Goal: Information Seeking & Learning: Learn about a topic

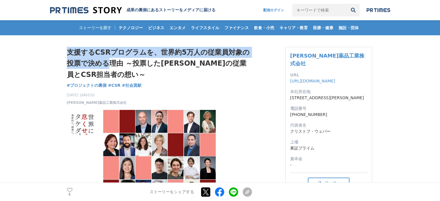
drag, startPoint x: 62, startPoint y: 53, endPoint x: 110, endPoint y: 62, distance: 48.3
copy h1 "支援するCSRプログラムを、世界約5万人の従業員対象の投票で決める"
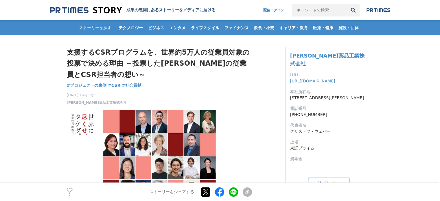
click at [226, 86] on div "支援するCSRプログラムを、世界約5万人の従業員対象の投票で決める理由 ～投票したタケダの従業員とCSR担当者の想い～ プロジェクトの裏側 #プロジェクトの裏…" at bounding box center [159, 76] width 185 height 58
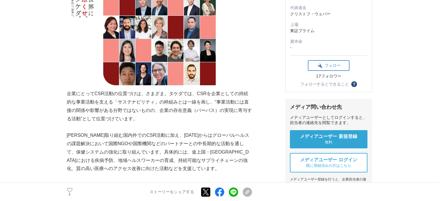
scroll to position [117, 0]
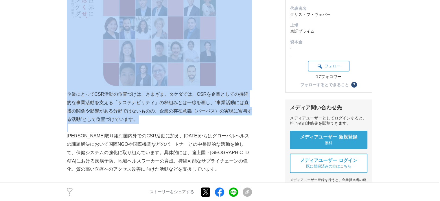
drag, startPoint x: 159, startPoint y: 126, endPoint x: 66, endPoint y: 95, distance: 97.7
click at [159, 122] on p "企業にとってCSR活動の位置づけは、さまざま。タケダでは、CSRを企業としての持続的な事業活動を支える「サステナビリティ」の枠組みとは一線を画し、“事業活動に…" at bounding box center [159, 106] width 185 height 33
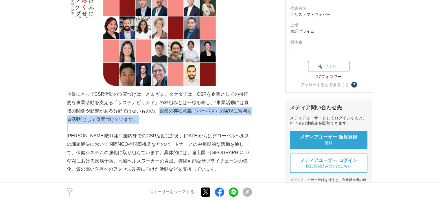
drag, startPoint x: 154, startPoint y: 110, endPoint x: 154, endPoint y: 126, distance: 15.6
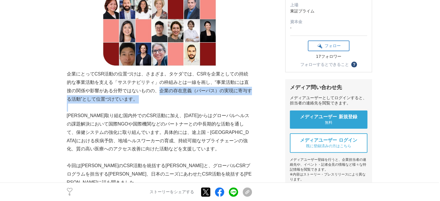
scroll to position [175, 0]
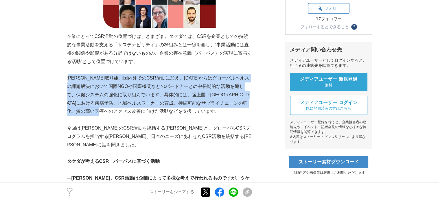
drag, startPoint x: 157, startPoint y: 108, endPoint x: 71, endPoint y: 75, distance: 92.8
click at [71, 75] on p "[PERSON_NAME]取り組む国内外でのCSR活動に加え、[DATE]からはグローバルヘルスの課題解決において国際NGOや国際機関などのパートナーとの中長…" at bounding box center [159, 95] width 185 height 42
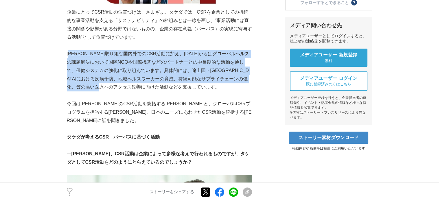
scroll to position [233, 0]
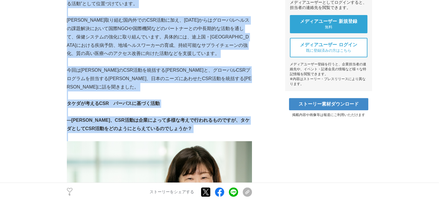
drag, startPoint x: 177, startPoint y: 139, endPoint x: 35, endPoint y: 110, distance: 144.9
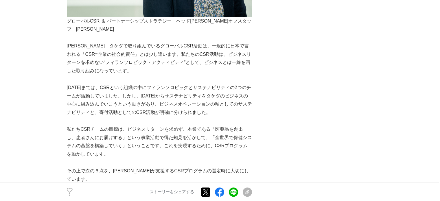
scroll to position [493, 0]
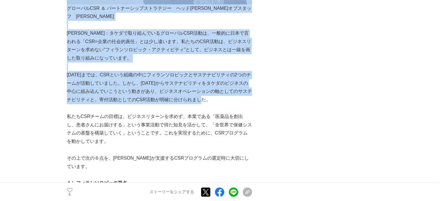
drag, startPoint x: 234, startPoint y: 97, endPoint x: 49, endPoint y: 74, distance: 185.7
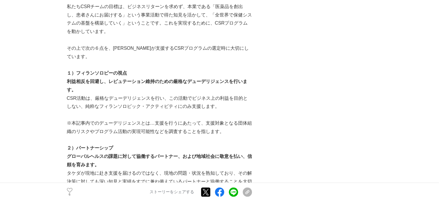
scroll to position [609, 0]
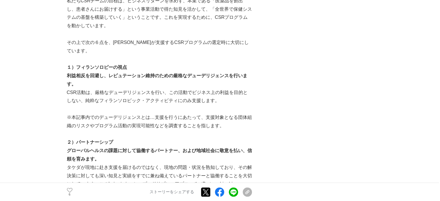
click at [111, 89] on p "CSR活動は、厳格なデューデリジェンスを行い、この活動でビジネス上の利益を目的としない、純粋なフィランソロピック・アクティビティにのみ支援します。" at bounding box center [159, 97] width 185 height 17
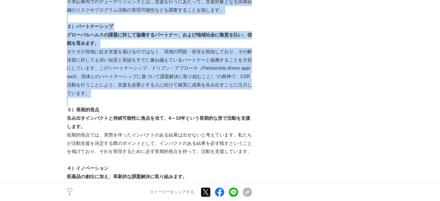
drag, startPoint x: 91, startPoint y: 62, endPoint x: 47, endPoint y: 42, distance: 48.4
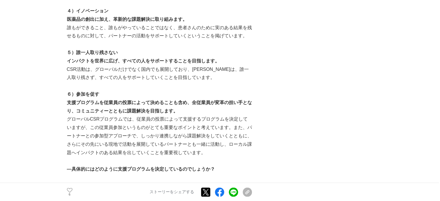
scroll to position [898, 0]
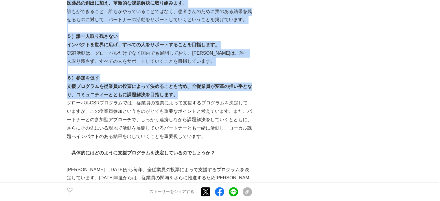
drag, startPoint x: 65, startPoint y: 78, endPoint x: 193, endPoint y: 86, distance: 128.4
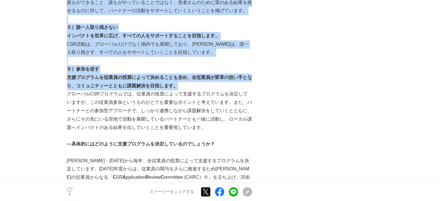
scroll to position [908, 0]
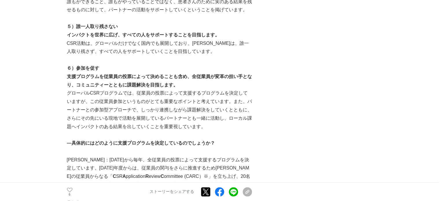
click at [167, 176] on p "安藤：2016年から毎年、全従業員の投票によって支援するプログラムを決定しています。2021年度からは、従業員の関与をさらに推進するためタケダの従業員からなる…" at bounding box center [159, 181] width 185 height 50
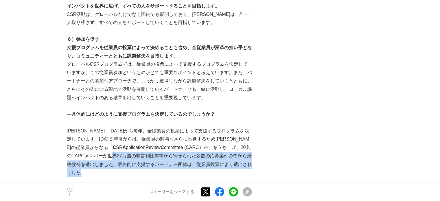
drag, startPoint x: 225, startPoint y: 157, endPoint x: 67, endPoint y: 145, distance: 158.7
click at [67, 145] on p "安藤：2016年から毎年、全従業員の投票によって支援するプログラムを決定しています。2021年度からは、従業員の関与をさらに推進するためタケダの従業員からなる…" at bounding box center [159, 152] width 185 height 50
click at [154, 145] on p "安藤：2016年から毎年、全従業員の投票によって支援するプログラムを決定しています。2021年度からは、従業員の関与をさらに推進するためタケダの従業員からなる…" at bounding box center [159, 152] width 185 height 50
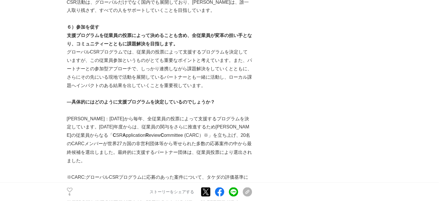
scroll to position [949, 0]
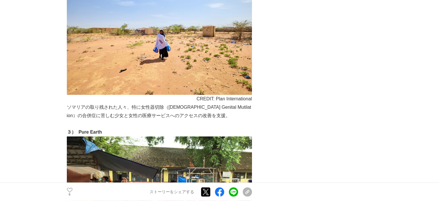
scroll to position [1788, 0]
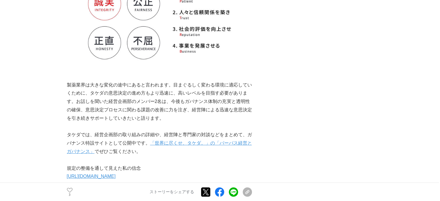
scroll to position [2285, 0]
click at [236, 62] on img at bounding box center [159, 16] width 185 height 112
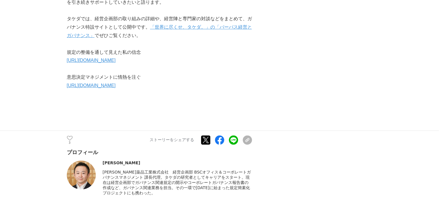
scroll to position [2778, 0]
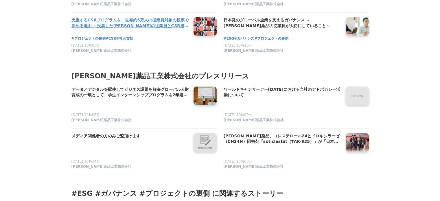
click at [140, 29] on h4 "支援するCSRプログラムを、世界約5万人の従業員対象の投票で決める理由 ～投票した[PERSON_NAME]の従業員とCSR担当者の想い～" at bounding box center [129, 23] width 117 height 12
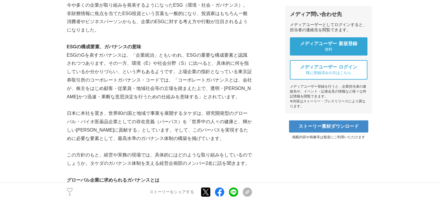
scroll to position [211, 0]
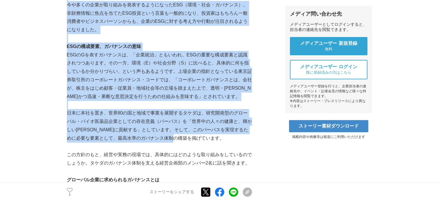
drag, startPoint x: 209, startPoint y: 130, endPoint x: 57, endPoint y: 103, distance: 154.3
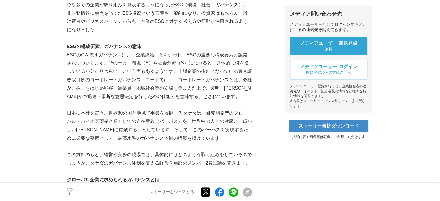
click at [244, 154] on p "この方針のもと、経営や実務の現場では、具体的にはどのような取り組みをしているのでしょうか。タケダのガバナンス体制を支える経営企画部のメンバー2名に話を聞きます。" at bounding box center [159, 159] width 185 height 17
